Goal: Information Seeking & Learning: Learn about a topic

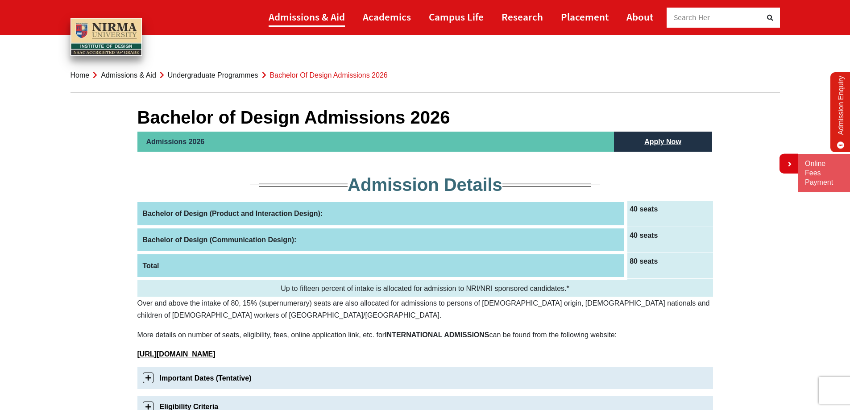
click at [314, 19] on link "Admissions & Aid" at bounding box center [307, 17] width 76 height 20
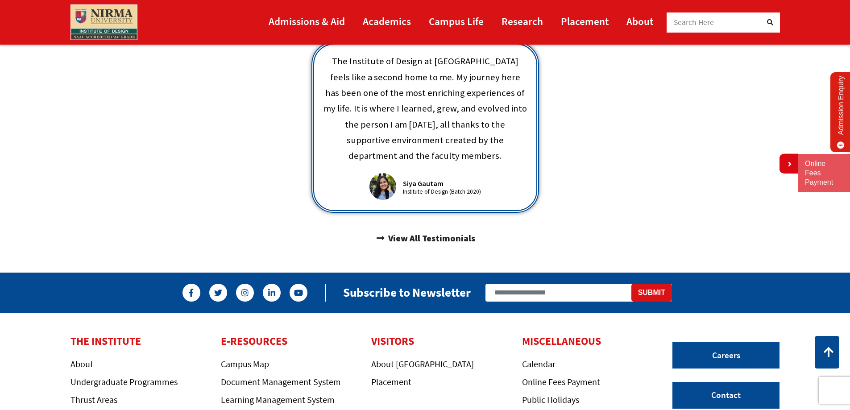
scroll to position [561, 0]
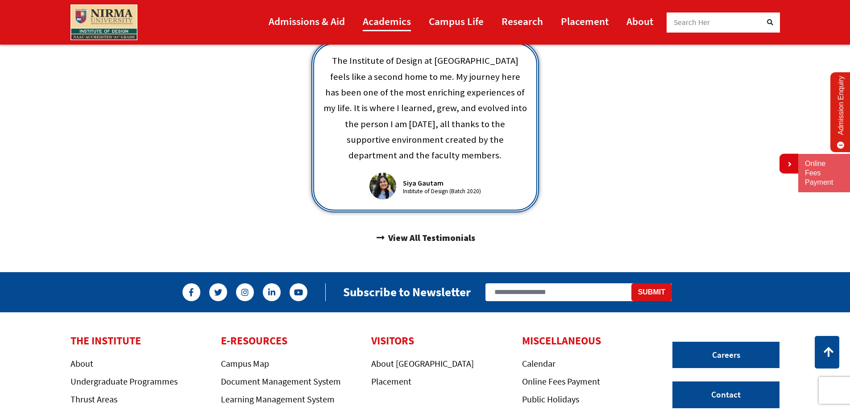
click at [393, 22] on link "Academics" at bounding box center [387, 21] width 48 height 20
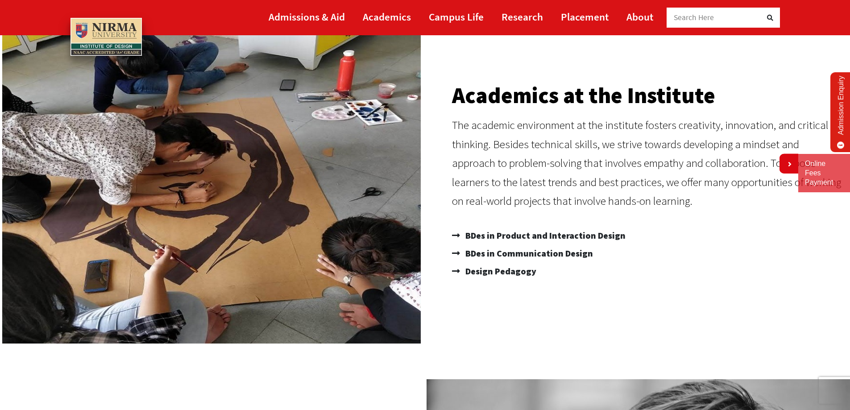
scroll to position [135, 0]
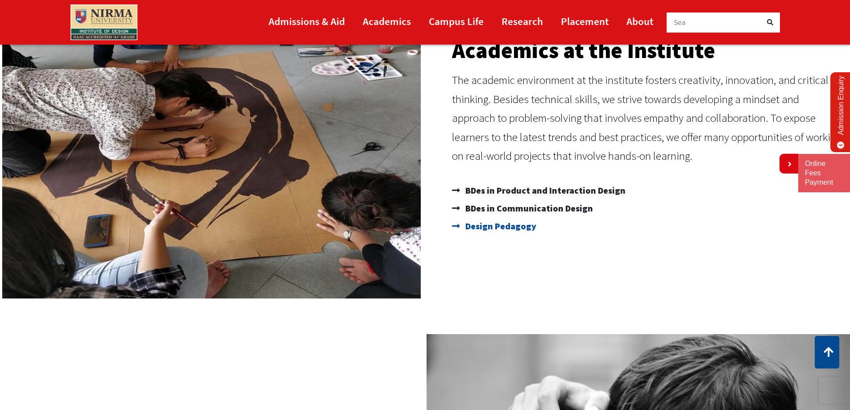
click at [520, 227] on span "Design Pedagogy" at bounding box center [499, 226] width 73 height 18
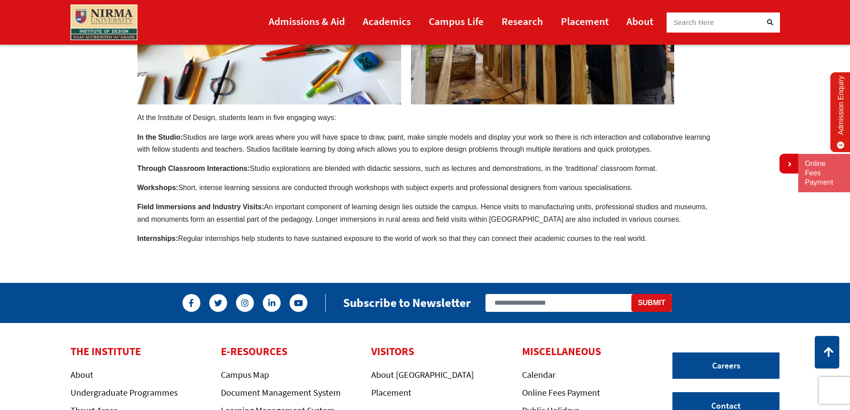
scroll to position [315, 0]
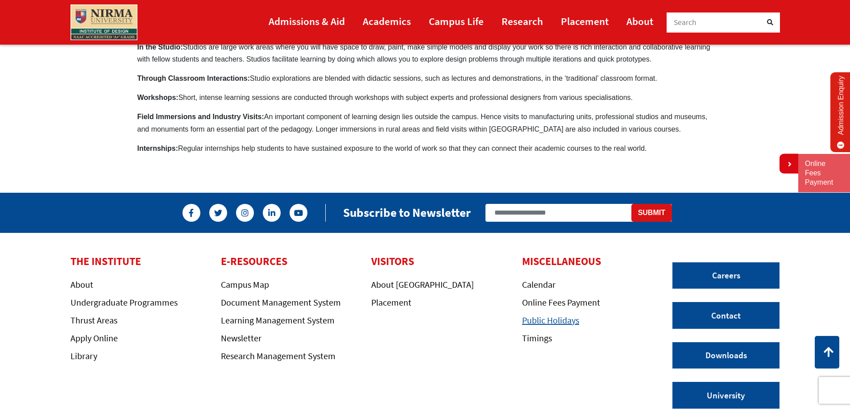
click at [574, 323] on link "Public Holidays" at bounding box center [550, 320] width 57 height 11
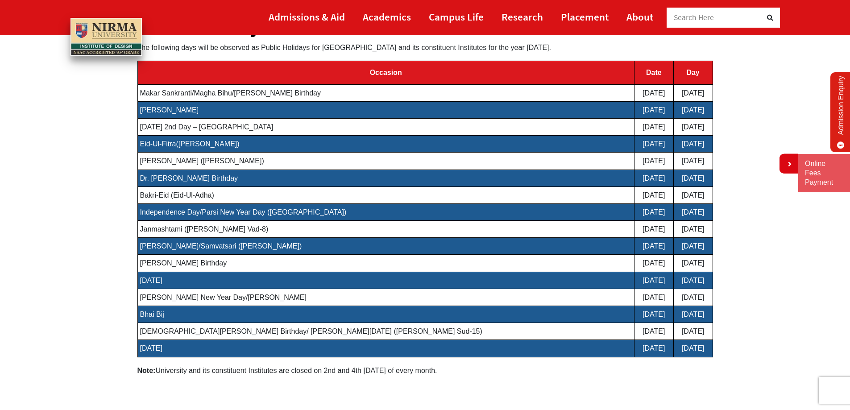
scroll to position [46, 0]
